Goal: Navigation & Orientation: Find specific page/section

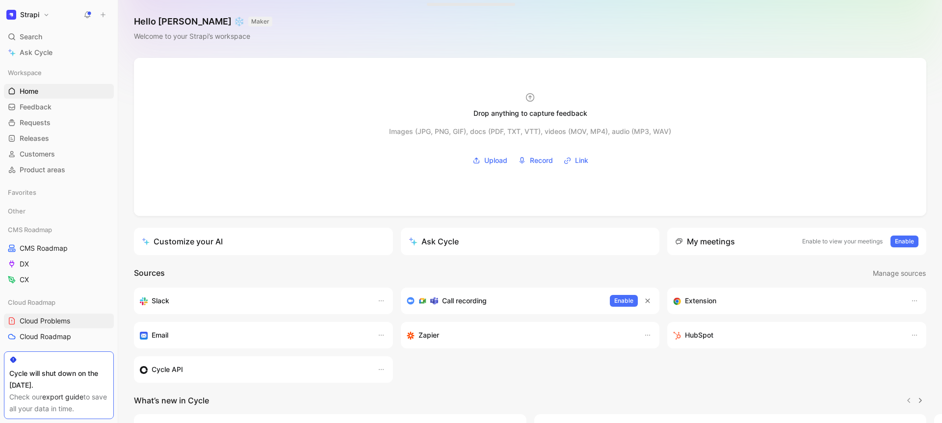
click at [45, 12] on button "Strapi" at bounding box center [28, 15] width 48 height 14
click at [50, 98] on div "Workspace settings G then S" at bounding box center [66, 101] width 121 height 16
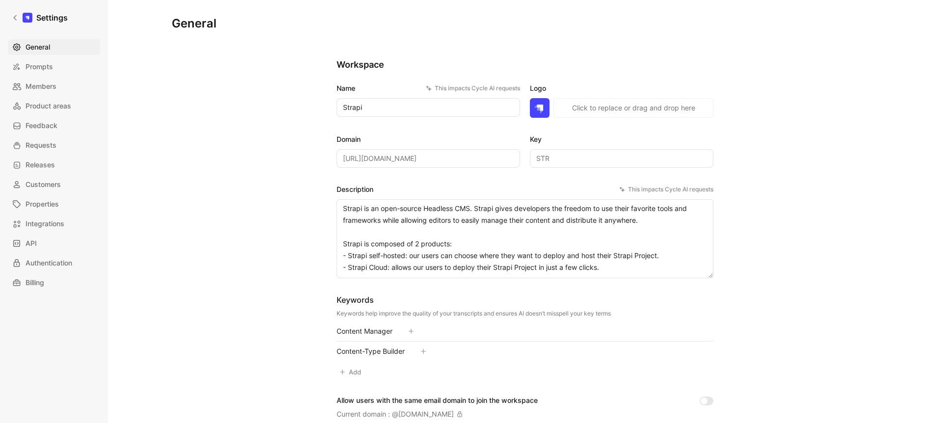
scroll to position [2, 0]
click at [51, 128] on span "Feedback" at bounding box center [42, 126] width 32 height 12
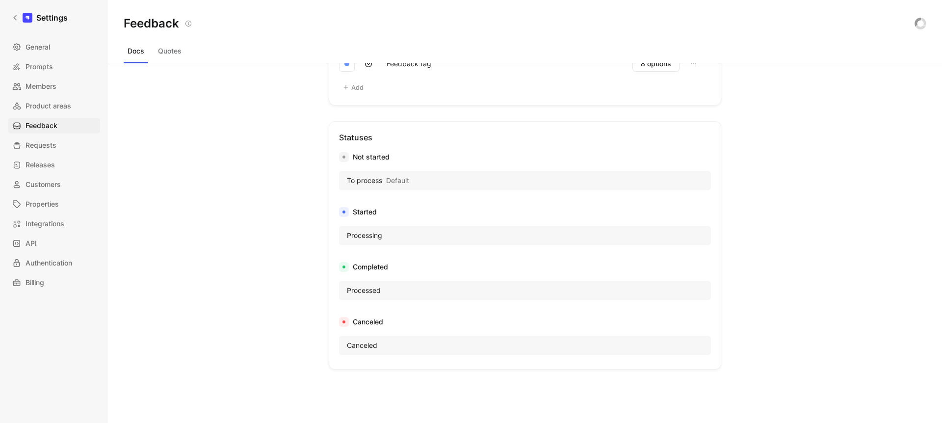
scroll to position [713, 0]
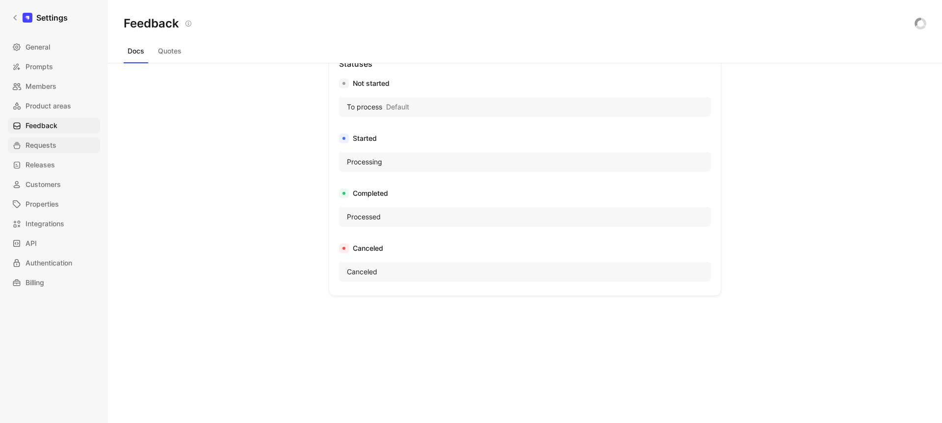
click at [43, 150] on span "Requests" at bounding box center [41, 145] width 31 height 12
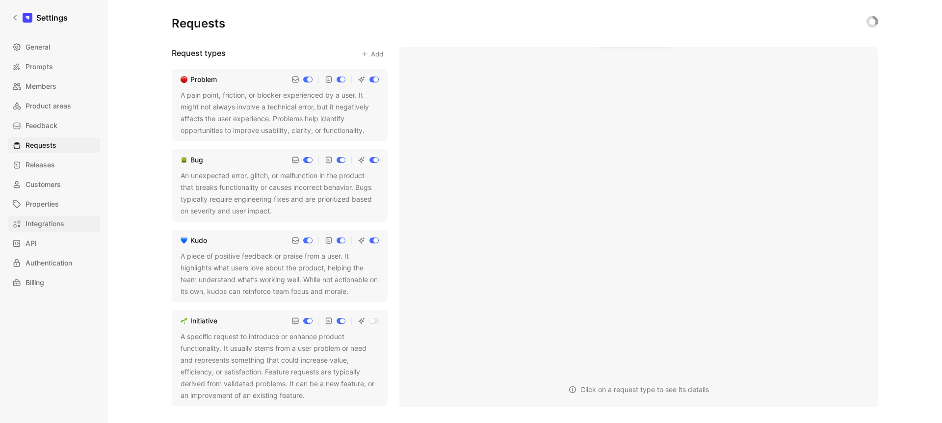
click at [50, 223] on span "Integrations" at bounding box center [45, 224] width 39 height 12
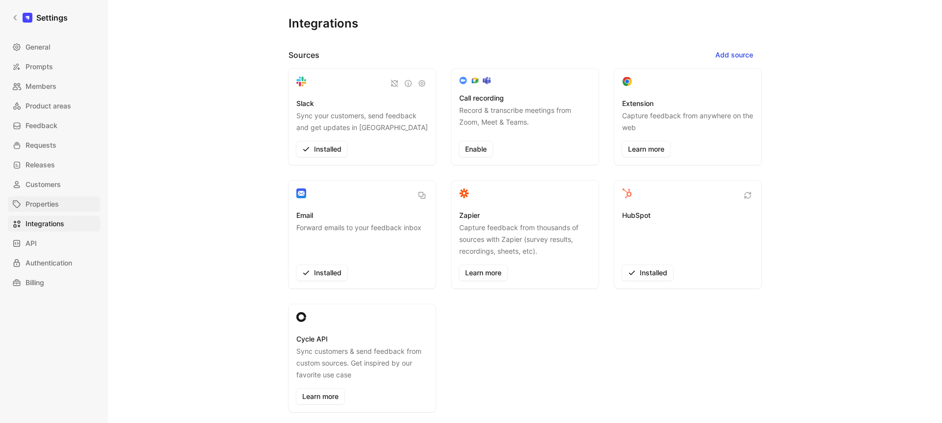
click at [47, 206] on span "Properties" at bounding box center [42, 204] width 33 height 12
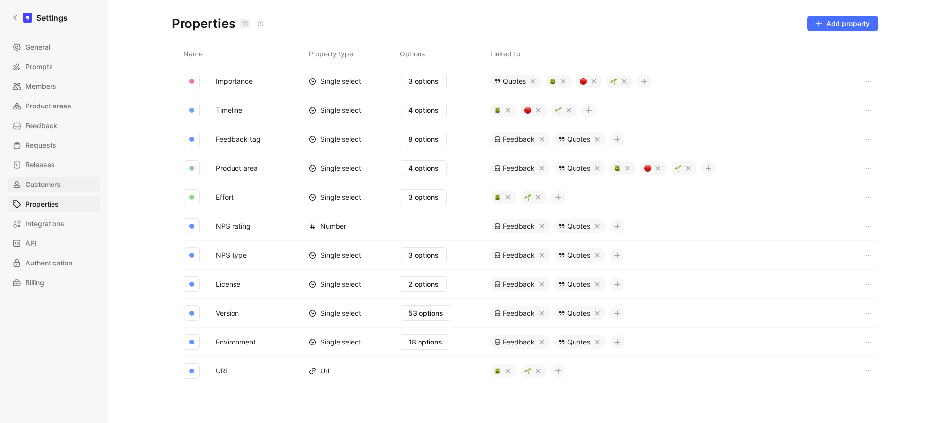
click at [47, 188] on span "Customers" at bounding box center [43, 185] width 35 height 12
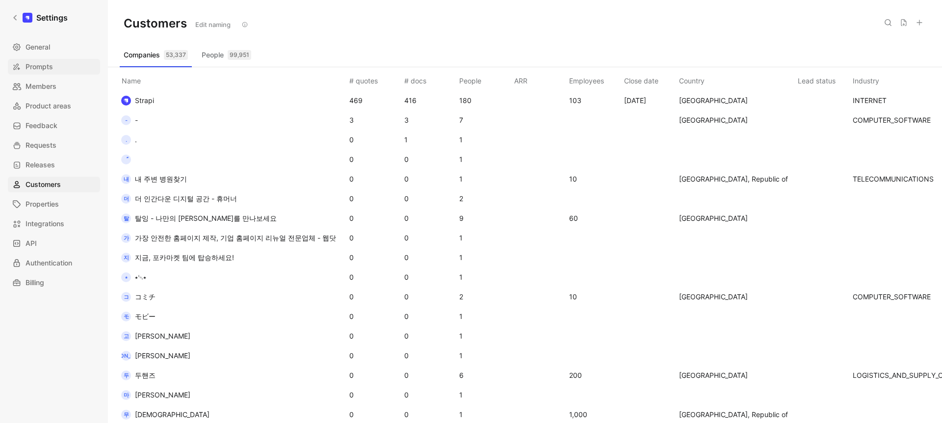
click at [48, 72] on span "Prompts" at bounding box center [39, 67] width 27 height 12
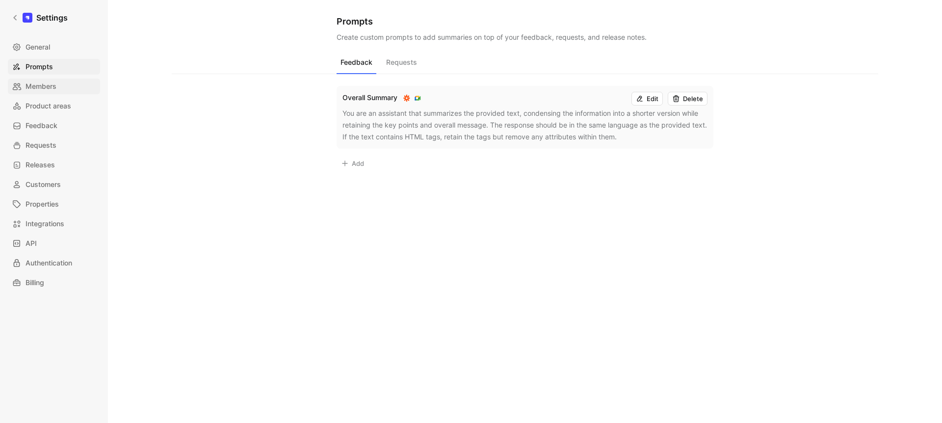
click at [50, 84] on span "Members" at bounding box center [41, 86] width 31 height 12
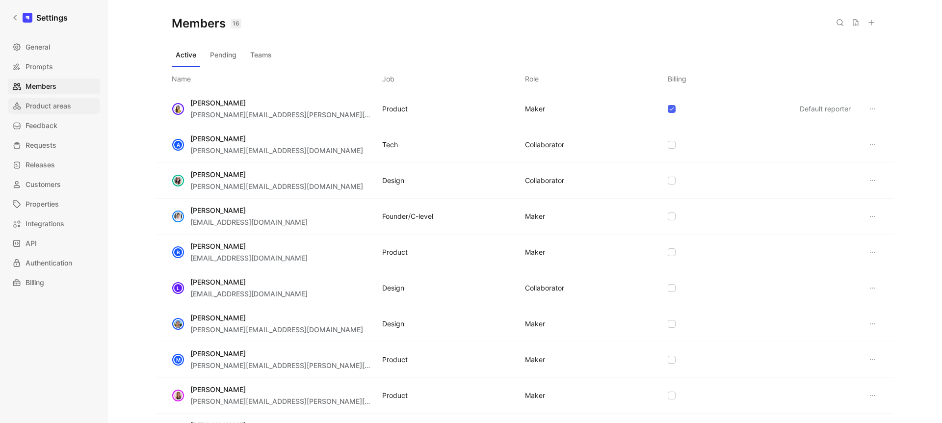
click at [63, 107] on span "Product areas" at bounding box center [49, 106] width 46 height 12
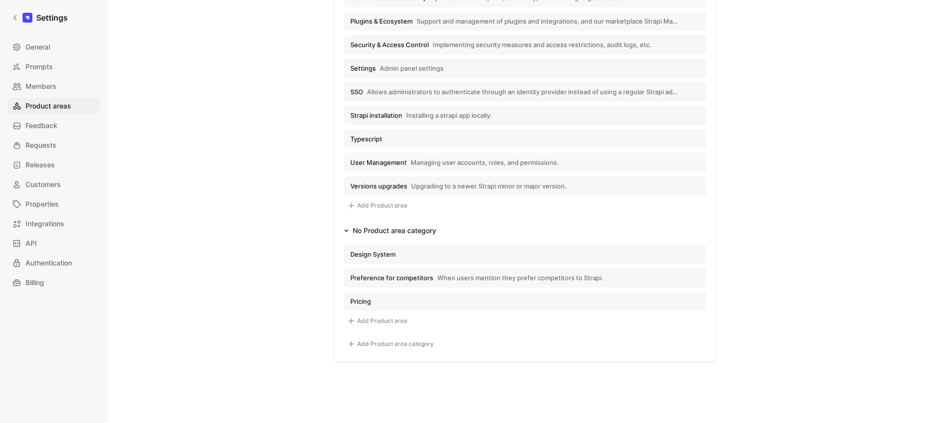
scroll to position [913, 0]
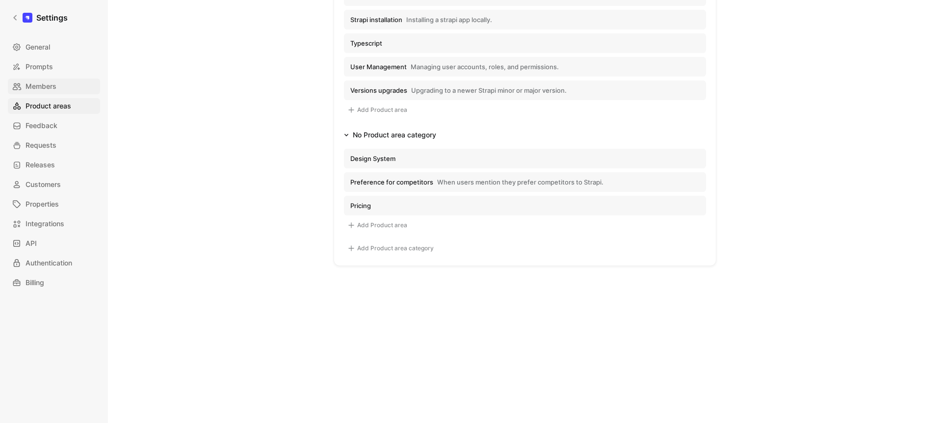
click at [30, 90] on span "Members" at bounding box center [41, 86] width 31 height 12
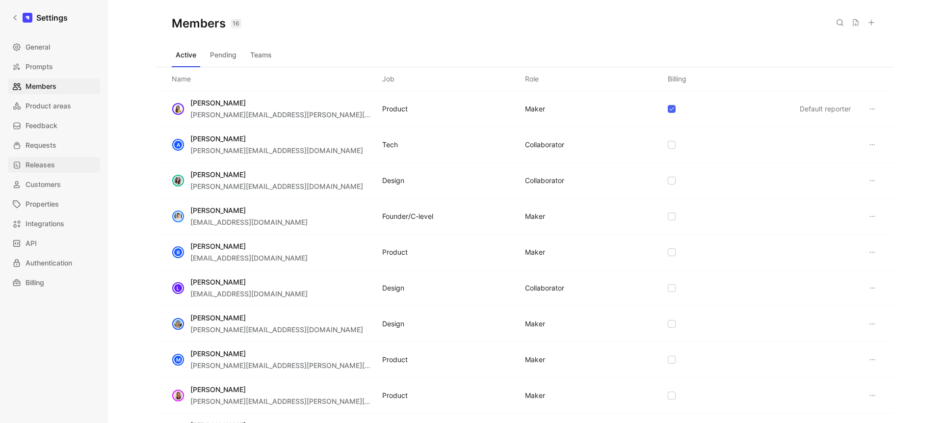
click at [56, 170] on link "Releases" at bounding box center [54, 165] width 92 height 16
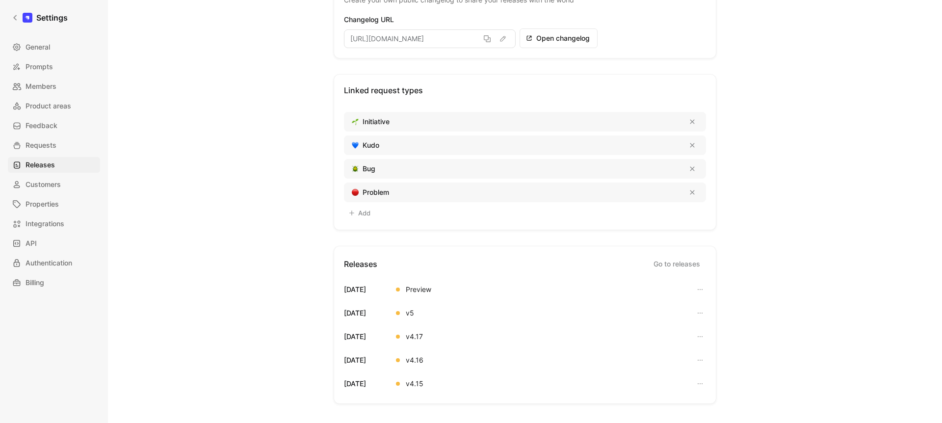
scroll to position [205, 0]
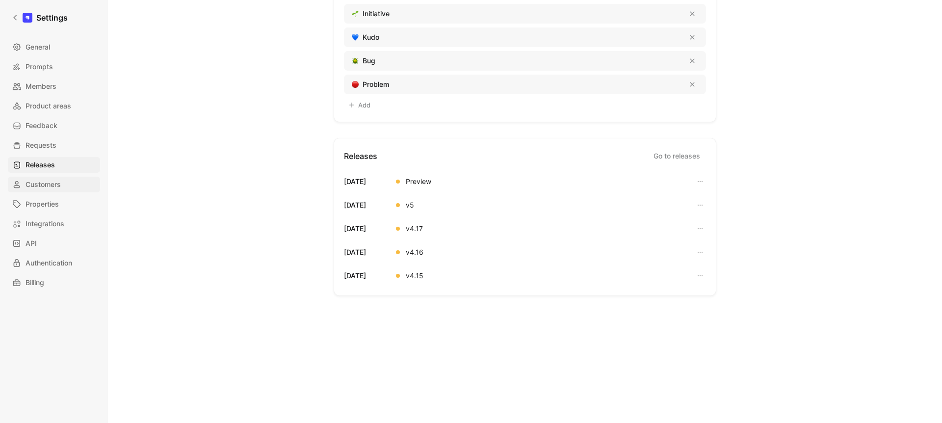
click at [53, 182] on span "Customers" at bounding box center [43, 185] width 35 height 12
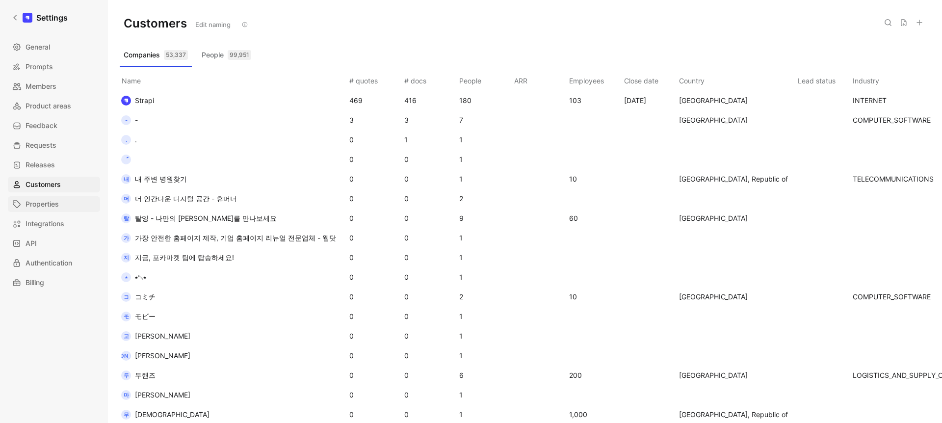
click at [56, 209] on span "Properties" at bounding box center [42, 204] width 33 height 12
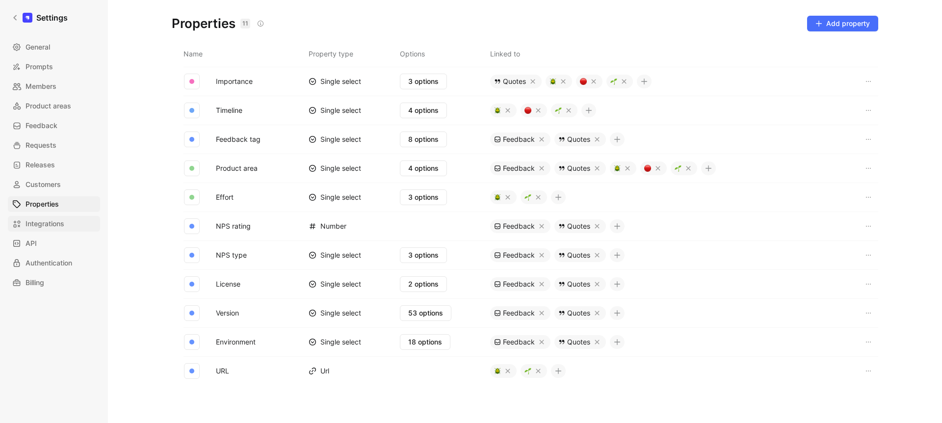
click at [59, 219] on span "Integrations" at bounding box center [45, 224] width 39 height 12
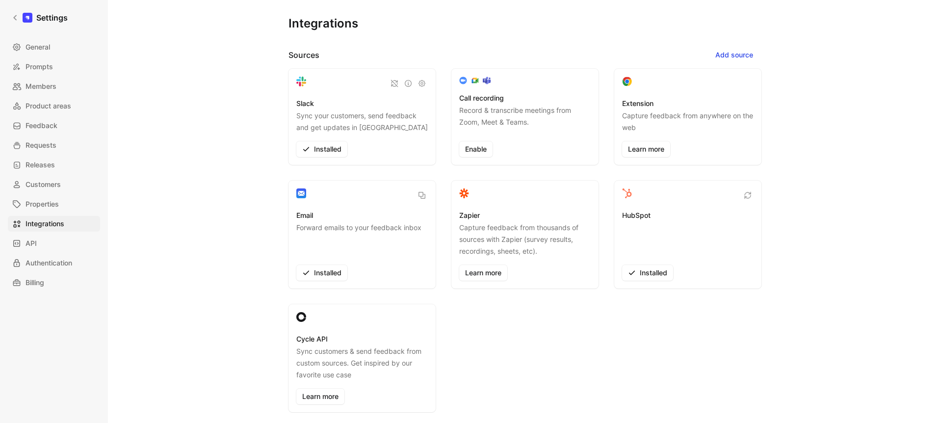
scroll to position [208, 0]
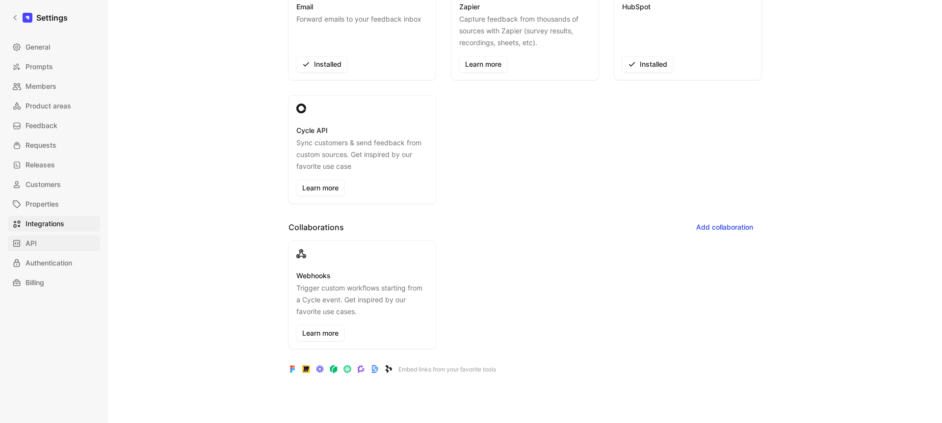
click at [43, 242] on link "API" at bounding box center [54, 243] width 92 height 16
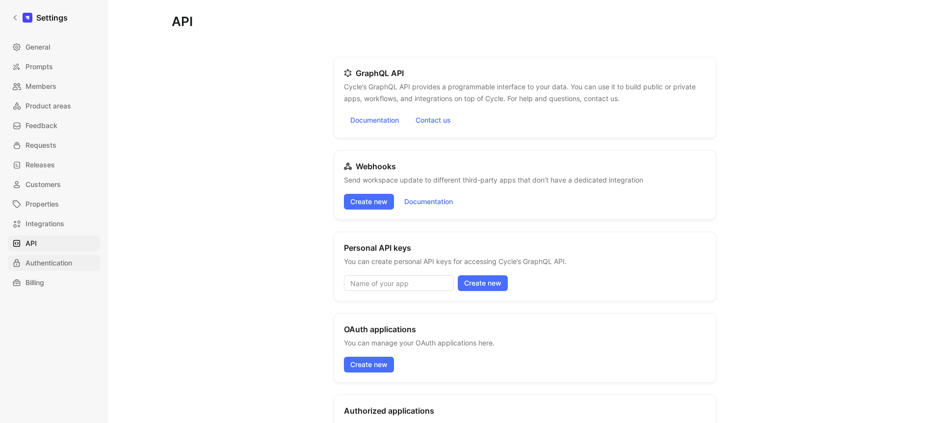
click at [67, 263] on span "Authentication" at bounding box center [49, 263] width 47 height 12
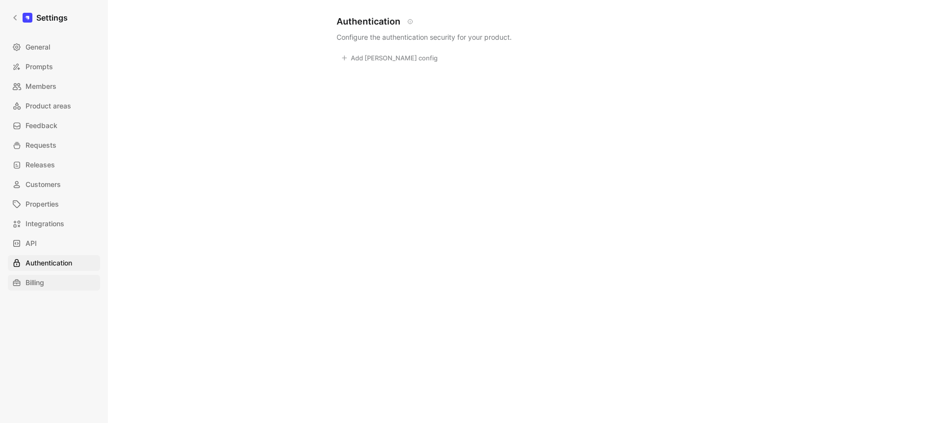
click at [58, 277] on link "Billing" at bounding box center [54, 283] width 92 height 16
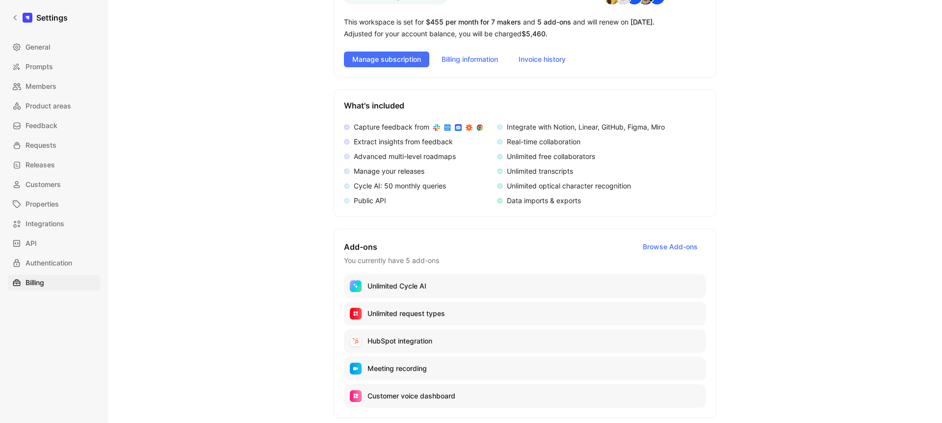
scroll to position [239, 0]
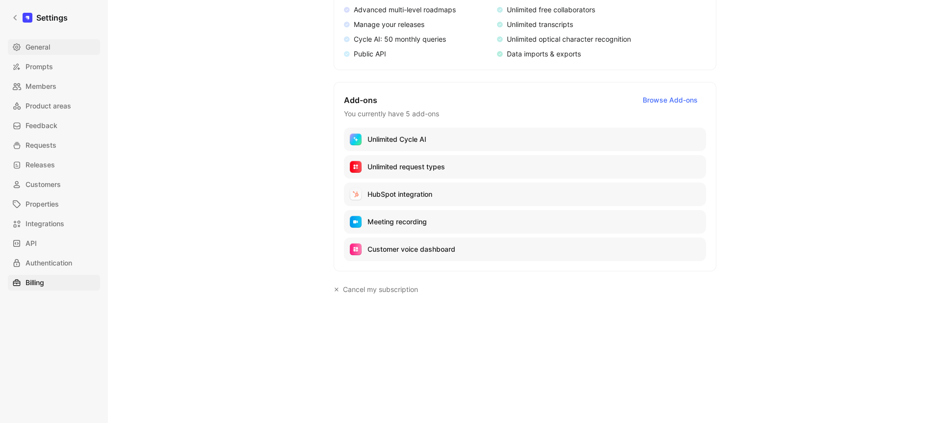
click at [52, 50] on link "General" at bounding box center [54, 47] width 92 height 16
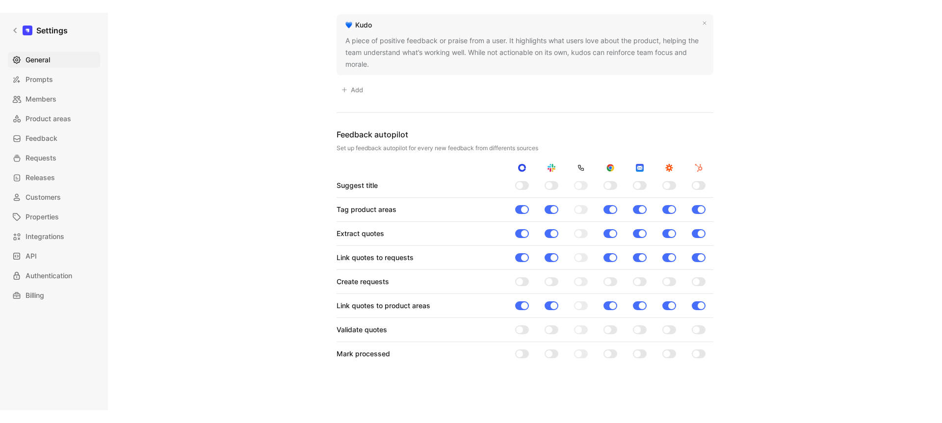
scroll to position [797, 0]
